Goal: Information Seeking & Learning: Learn about a topic

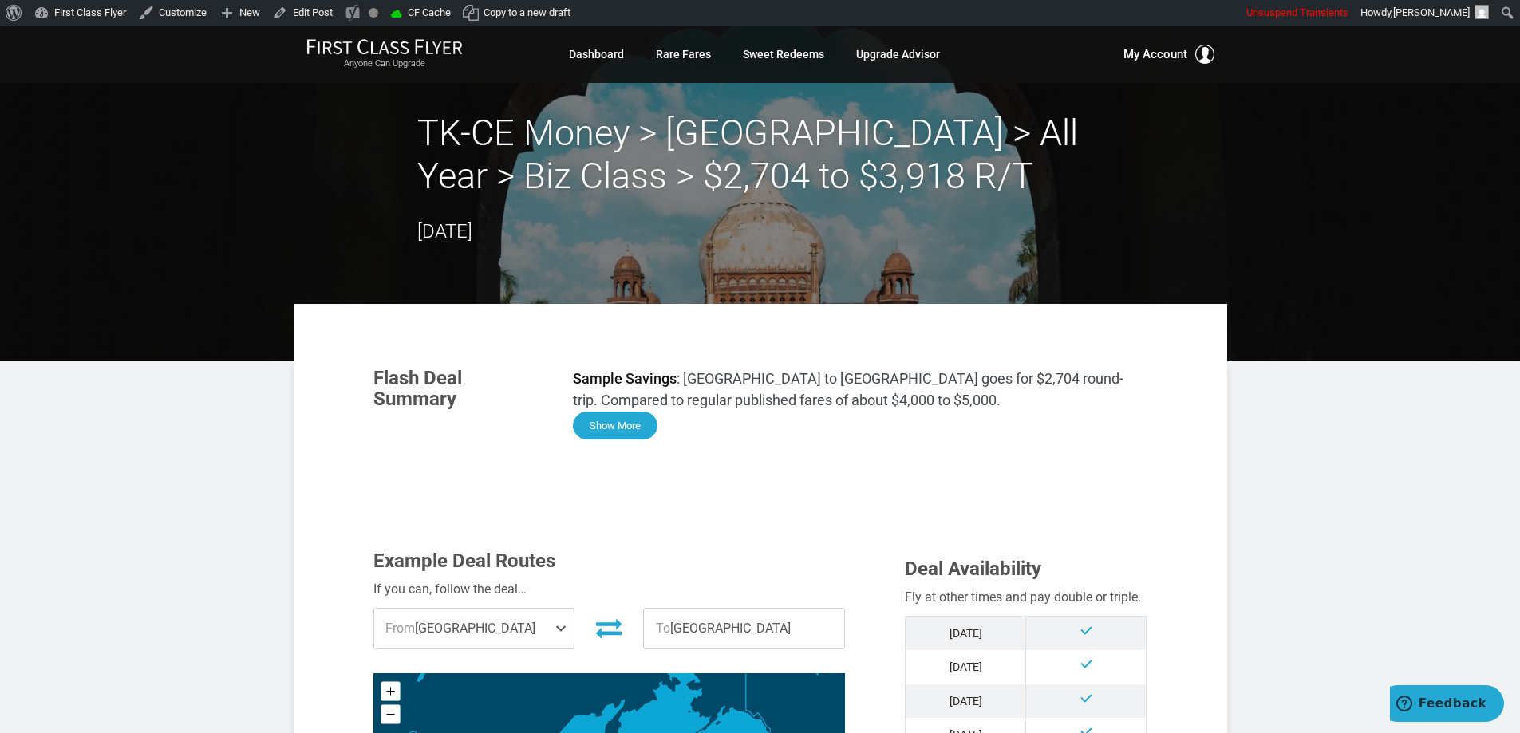
click at [633, 422] on button "Show More" at bounding box center [615, 426] width 85 height 28
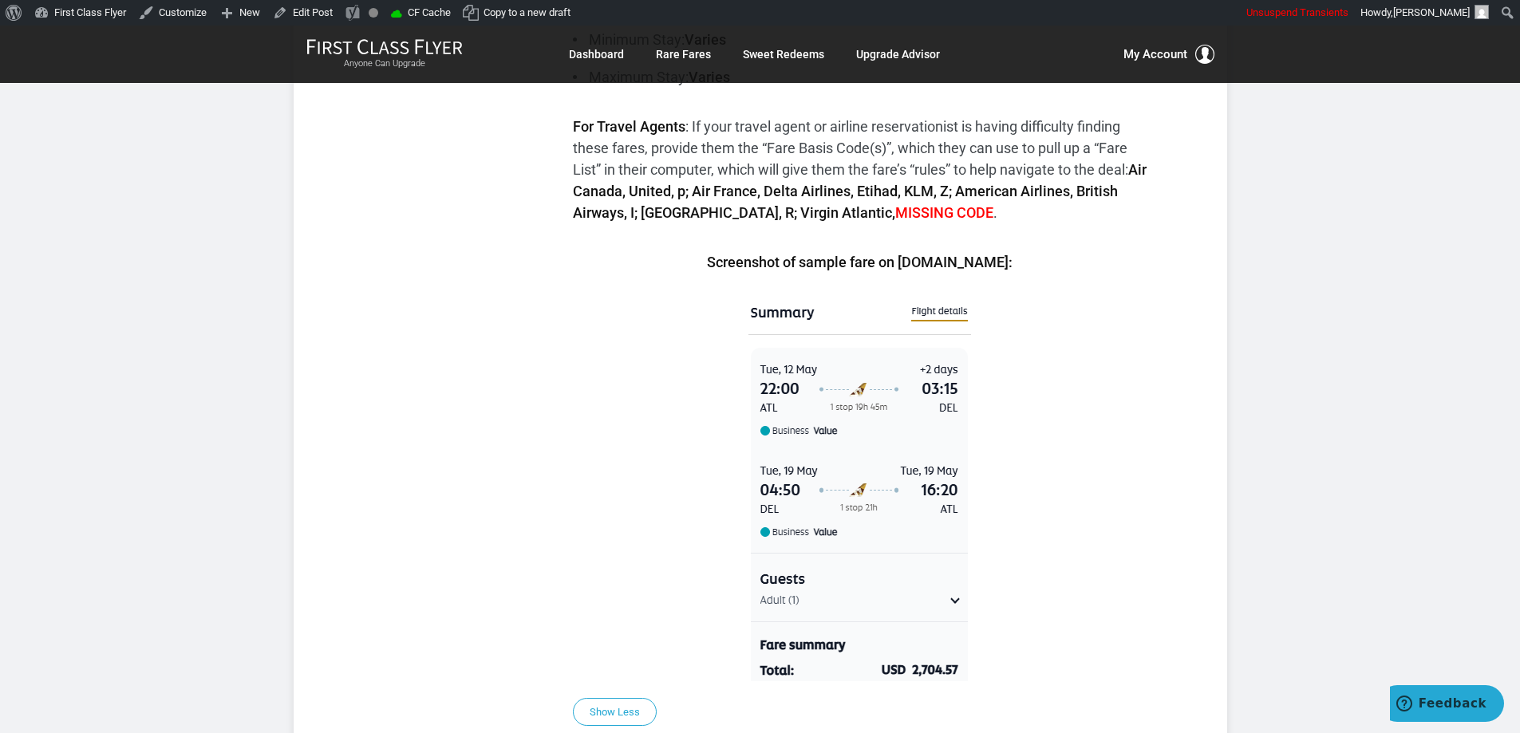
scroll to position [798, 0]
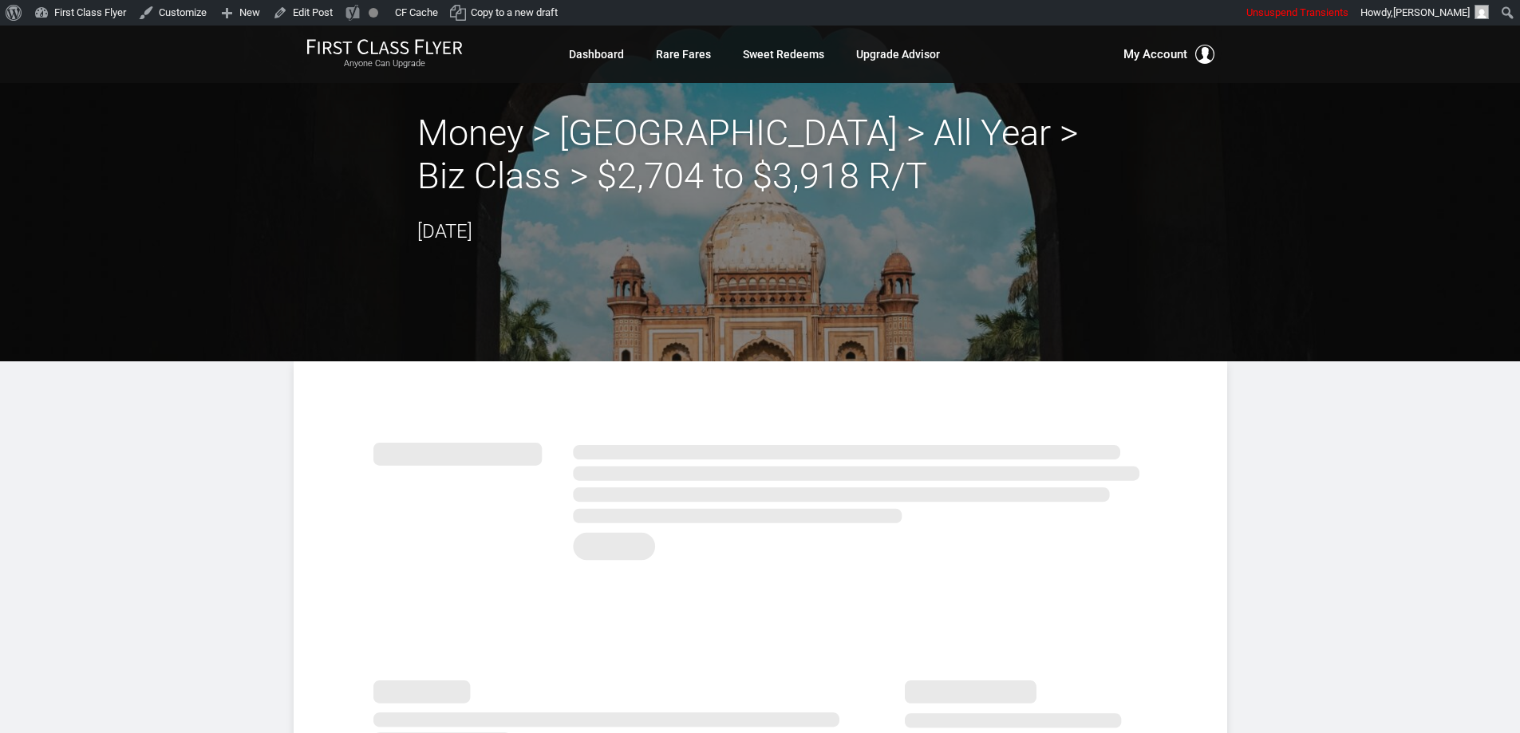
drag, startPoint x: 468, startPoint y: 145, endPoint x: 495, endPoint y: 151, distance: 27.7
click at [470, 148] on h2 "Money > [GEOGRAPHIC_DATA] > All Year > Biz Class > $2,704 to $3,918 R/T" at bounding box center [760, 155] width 686 height 86
click at [696, 146] on h2 "Money > [GEOGRAPHIC_DATA] > All Year > Biz Class > $2,704 to $3,918 R/T" at bounding box center [760, 155] width 686 height 86
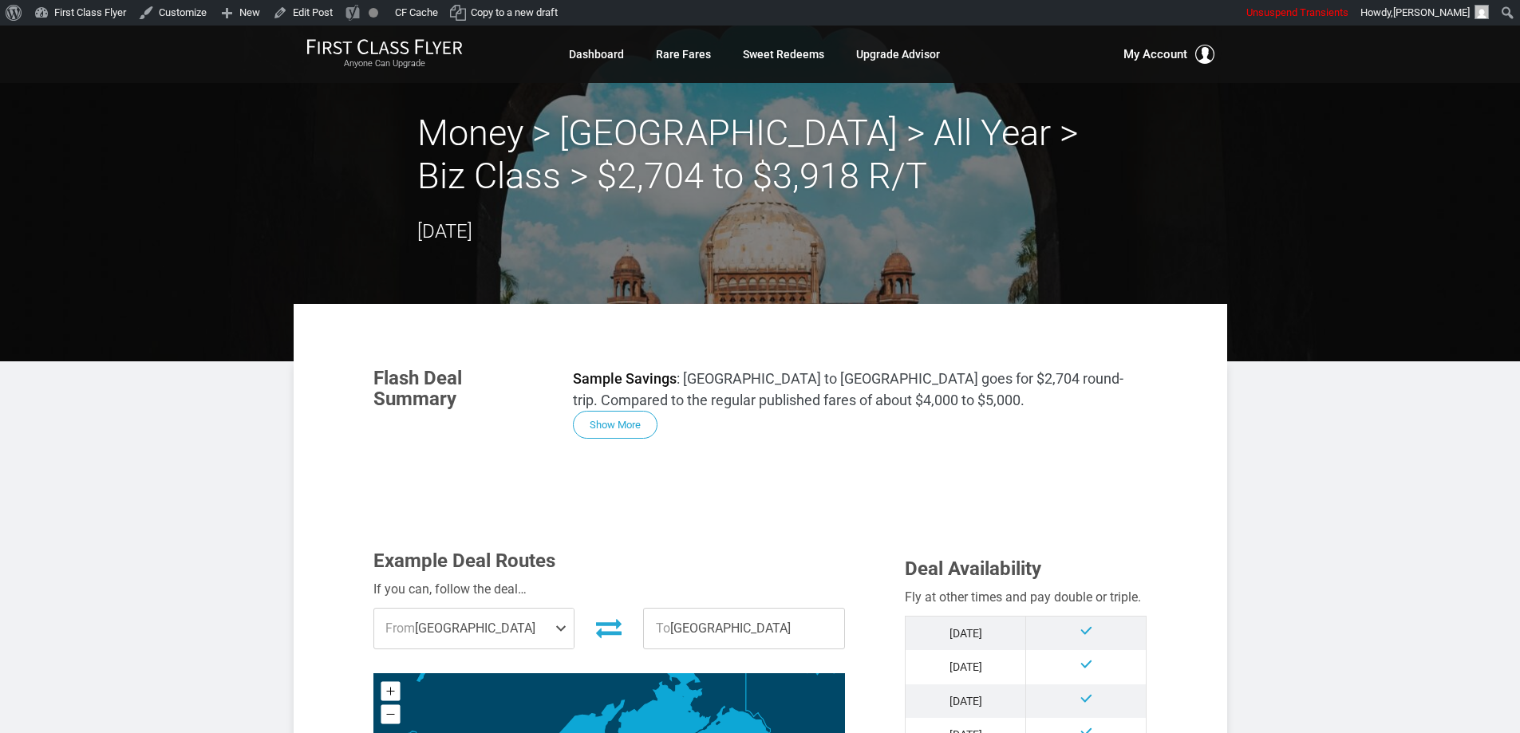
click at [934, 153] on h2 "Money > [GEOGRAPHIC_DATA] > All Year > Biz Class > $2,704 to $3,918 R/T" at bounding box center [760, 155] width 686 height 86
click at [773, 191] on h2 "Money > [GEOGRAPHIC_DATA] > All Year > Biz Class > $2,704 to $3,918 R/T" at bounding box center [760, 155] width 686 height 86
click at [606, 423] on button "Show More" at bounding box center [615, 426] width 85 height 28
